Goal: Navigation & Orientation: Understand site structure

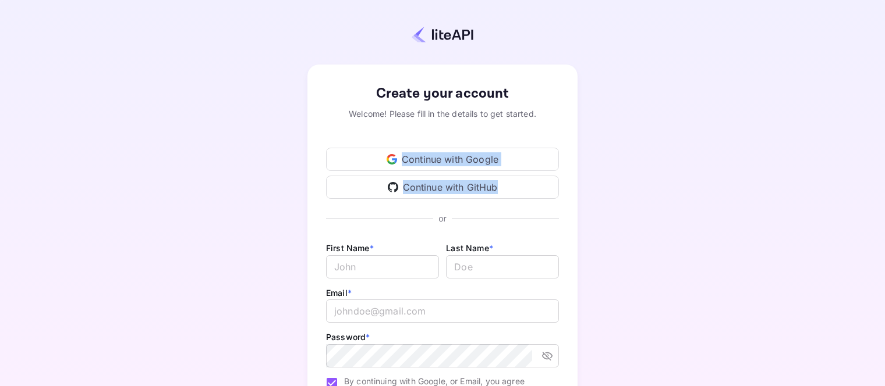
drag, startPoint x: 0, startPoint y: 0, endPoint x: 479, endPoint y: 152, distance: 502.5
click at [479, 152] on div "Create your account Welcome! Please fill in the details to get started. Continu…" at bounding box center [442, 273] width 782 height 445
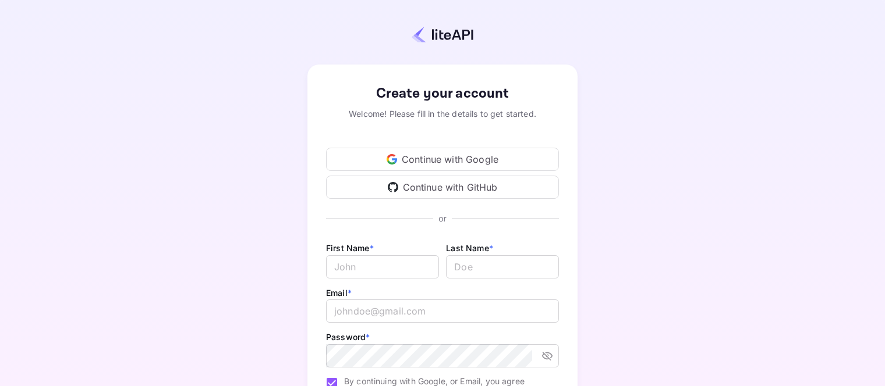
click at [478, 152] on div "Continue with Google" at bounding box center [442, 159] width 233 height 23
click at [549, 138] on div "Continue with Google Continue with GitHub" at bounding box center [442, 166] width 233 height 65
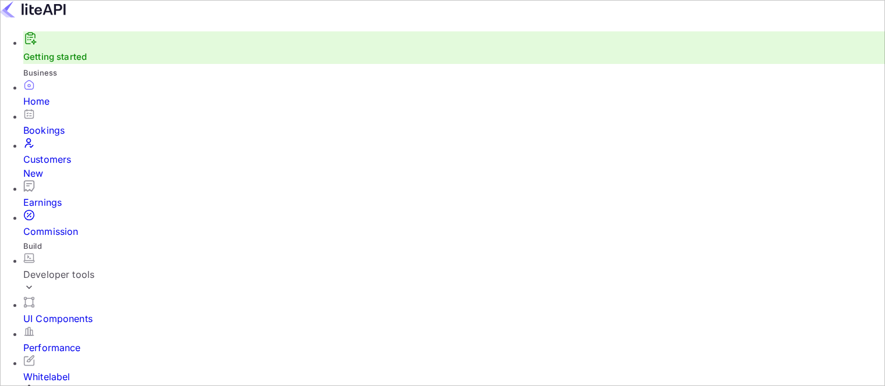
scroll to position [181, 219]
click at [577, 20] on input "Switch to Production mode" at bounding box center [442, 193] width 885 height 386
checkbox input "false"
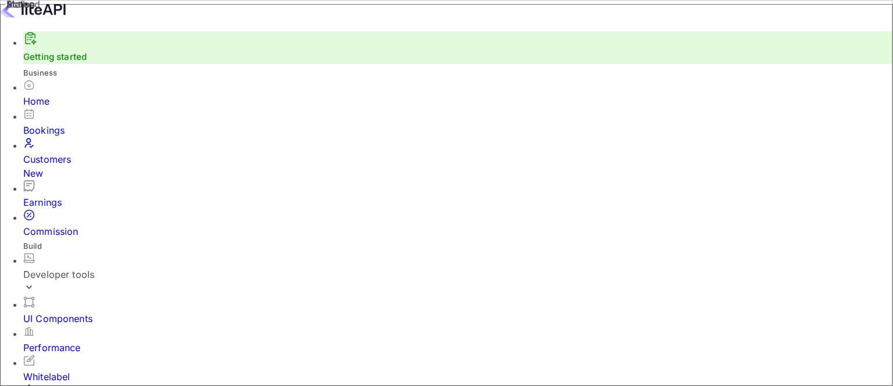
click at [65, 132] on div "Bookings" at bounding box center [458, 130] width 870 height 14
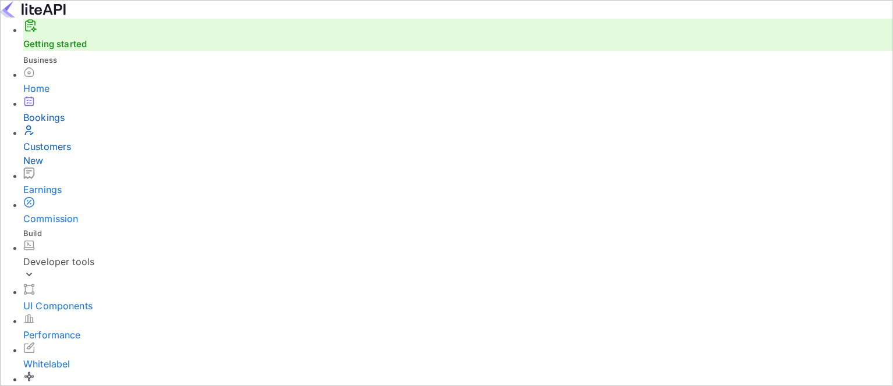
click at [74, 160] on div "Customers New" at bounding box center [458, 154] width 870 height 28
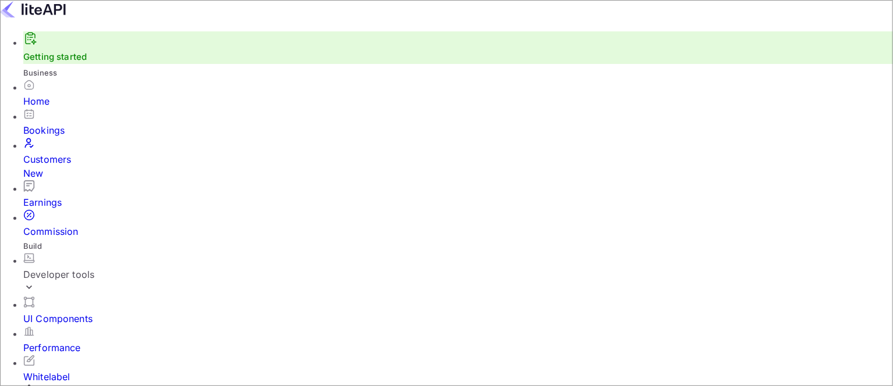
click at [77, 62] on link "Getting started" at bounding box center [54, 56] width 63 height 11
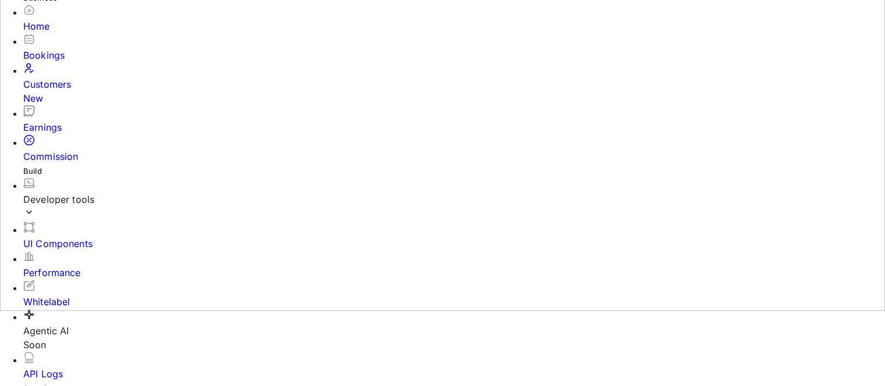
scroll to position [75, 0]
